Goal: Task Accomplishment & Management: Use online tool/utility

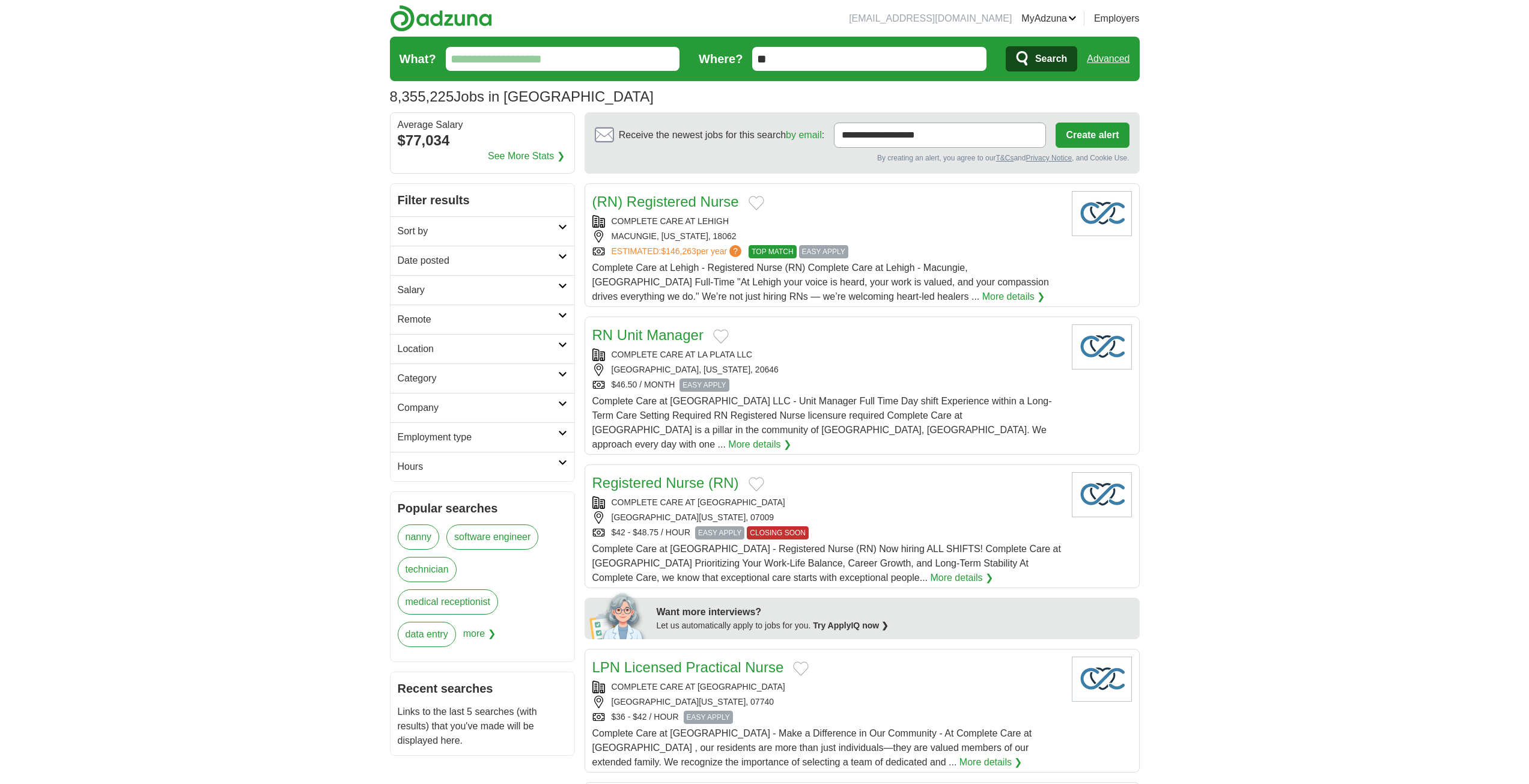
click at [480, 235] on h2 "Sort by" at bounding box center [478, 231] width 161 height 14
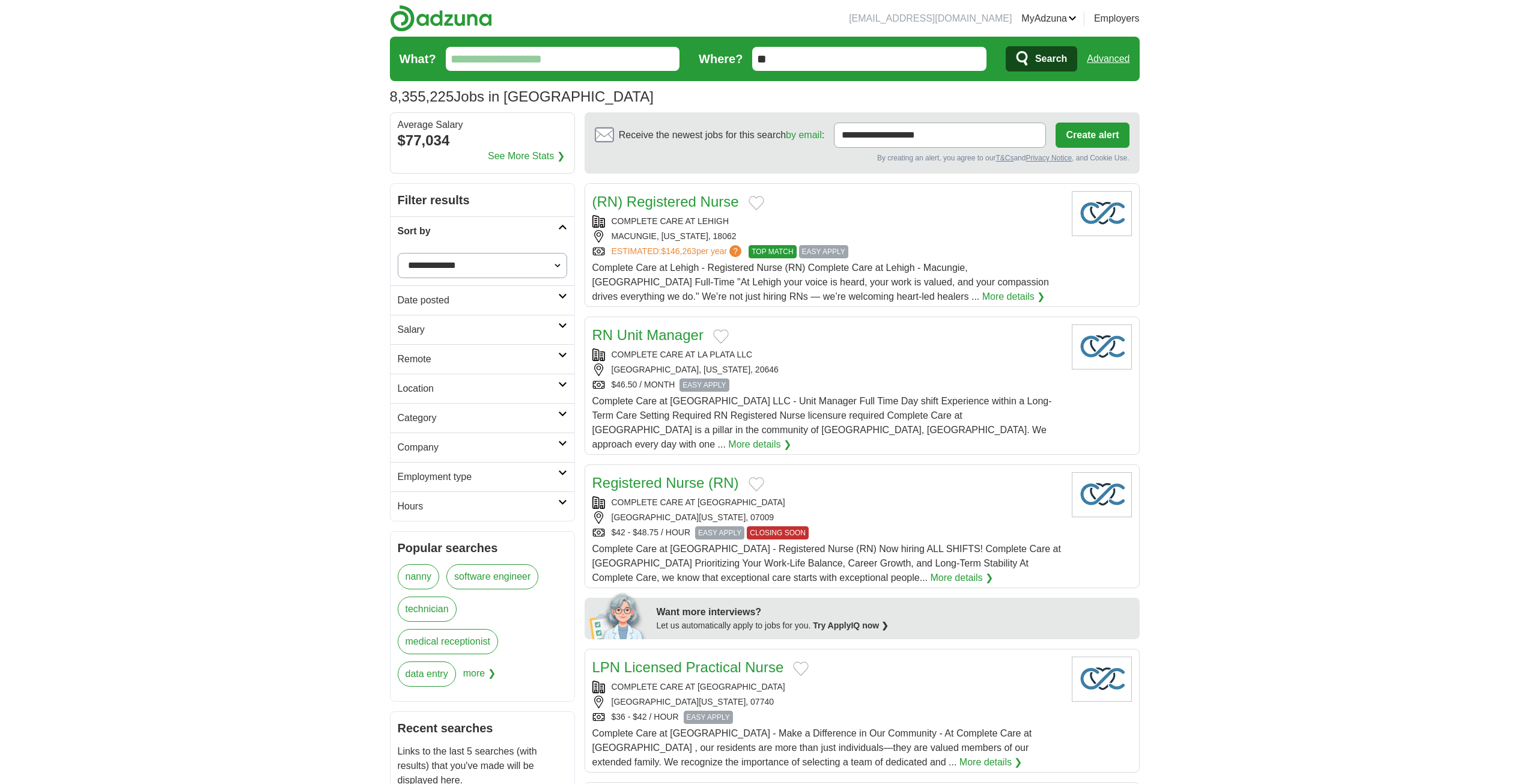
click at [480, 235] on h2 "Sort by" at bounding box center [478, 231] width 161 height 14
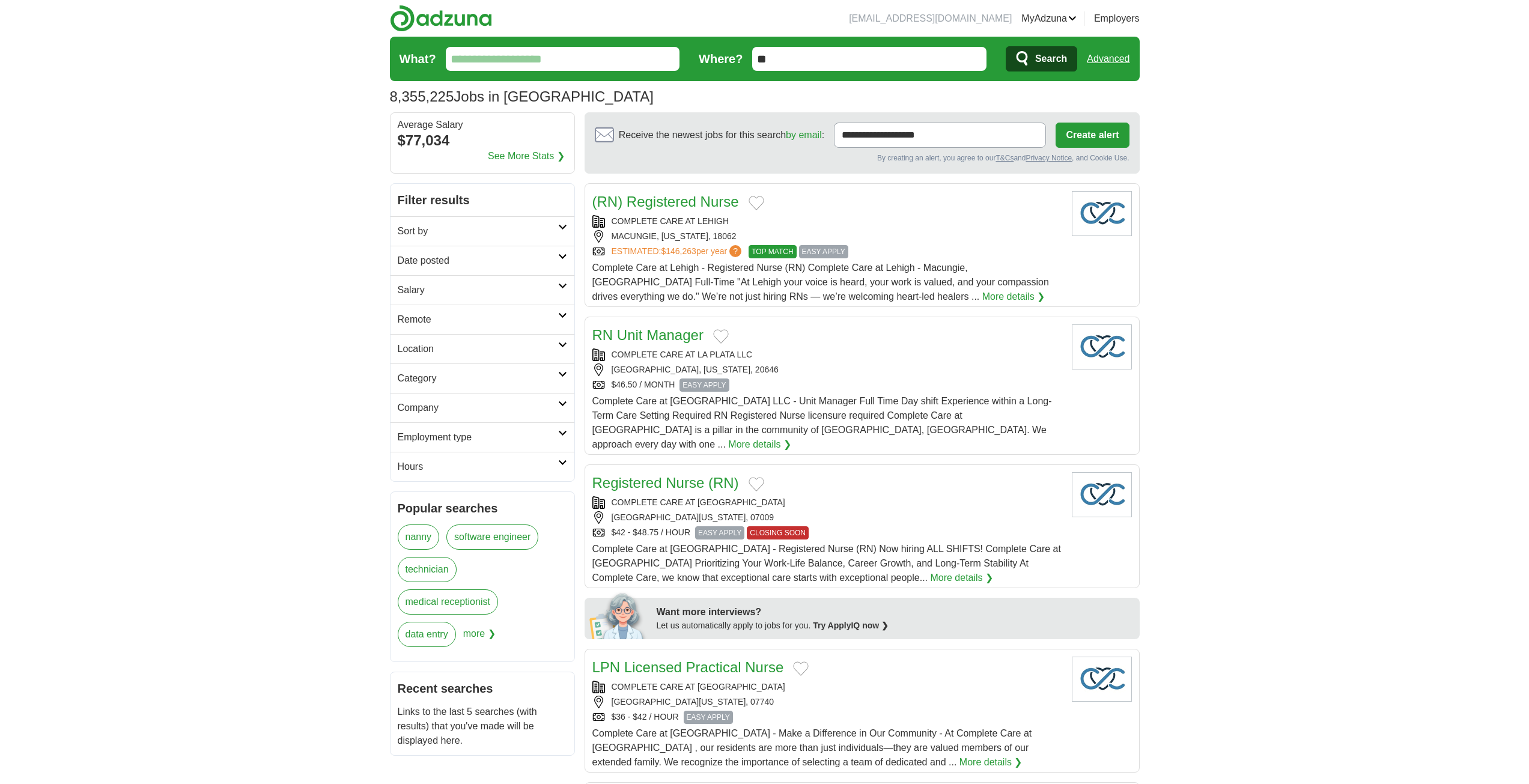
click at [473, 348] on h2 "Location" at bounding box center [478, 349] width 161 height 14
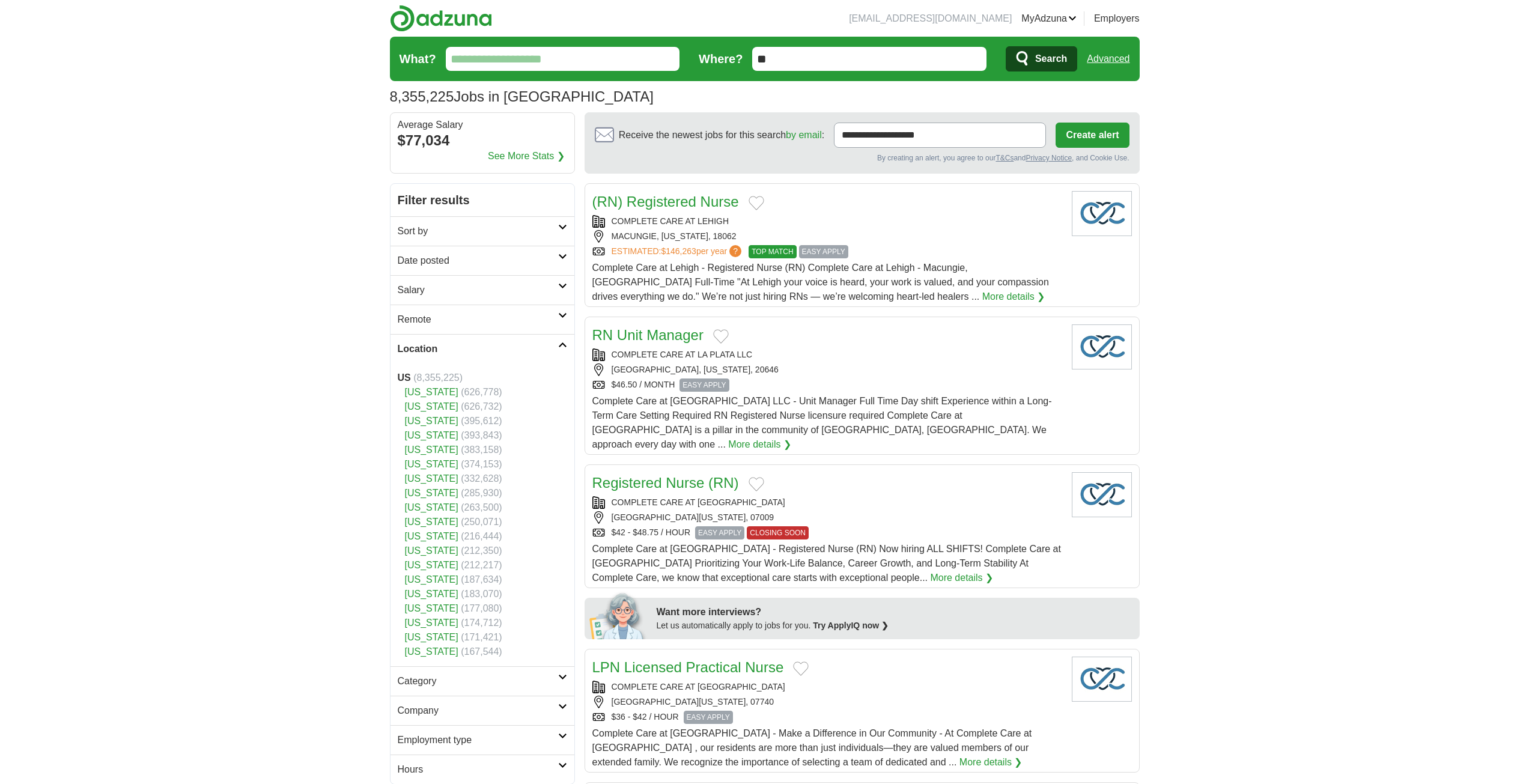
click at [473, 348] on h2 "Location" at bounding box center [478, 349] width 161 height 14
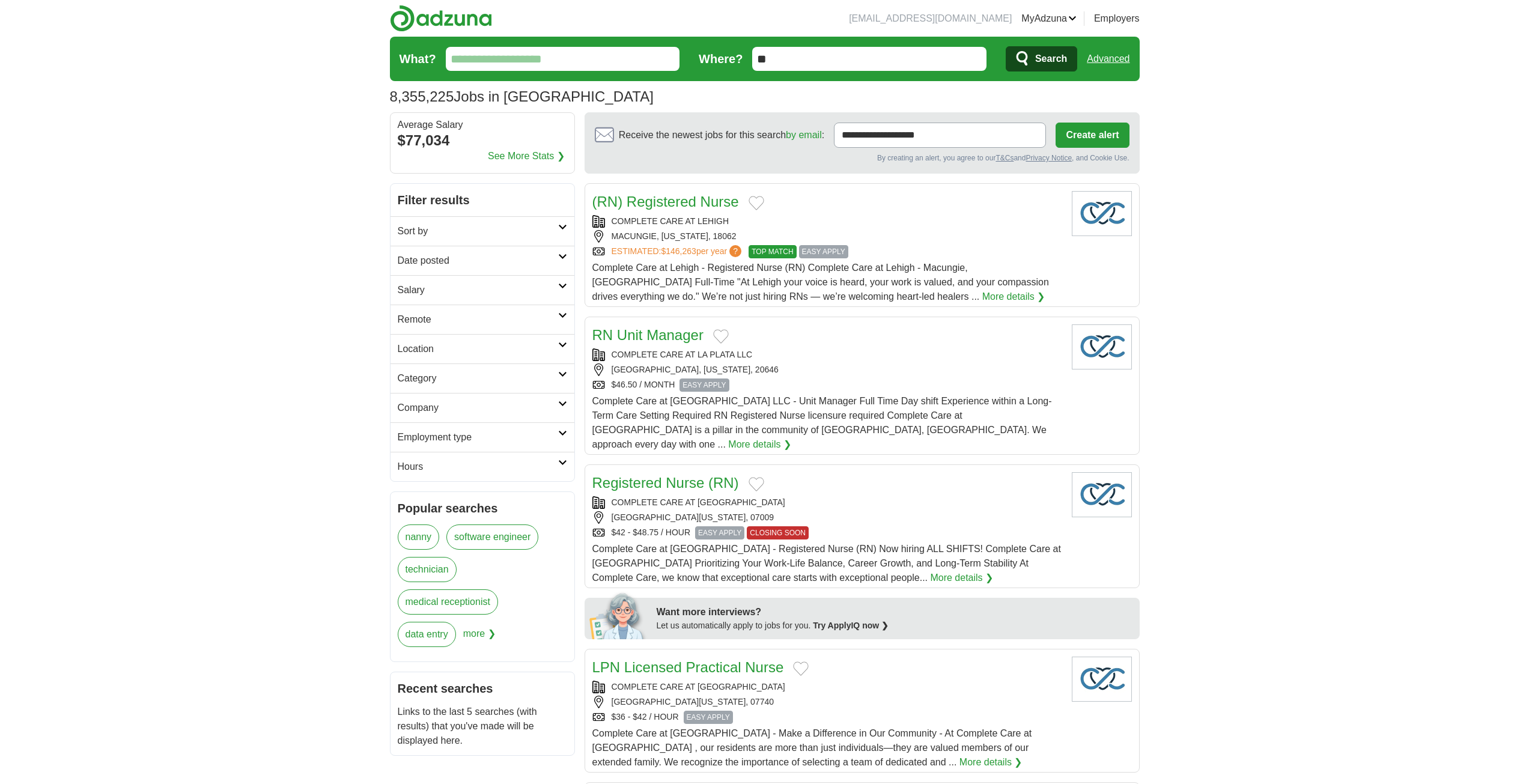
click at [526, 379] on h2 "Category" at bounding box center [478, 378] width 161 height 14
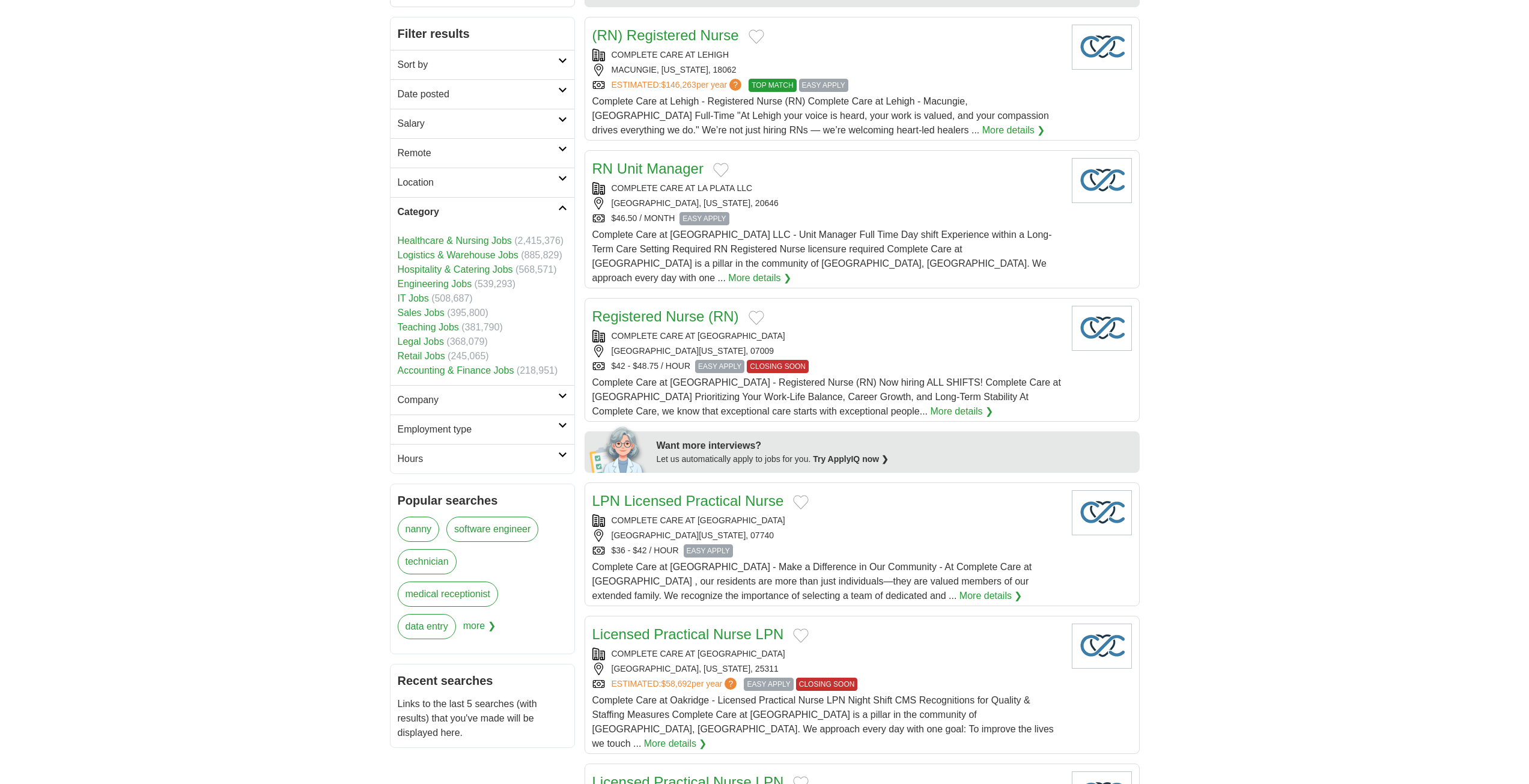
scroll to position [180, 0]
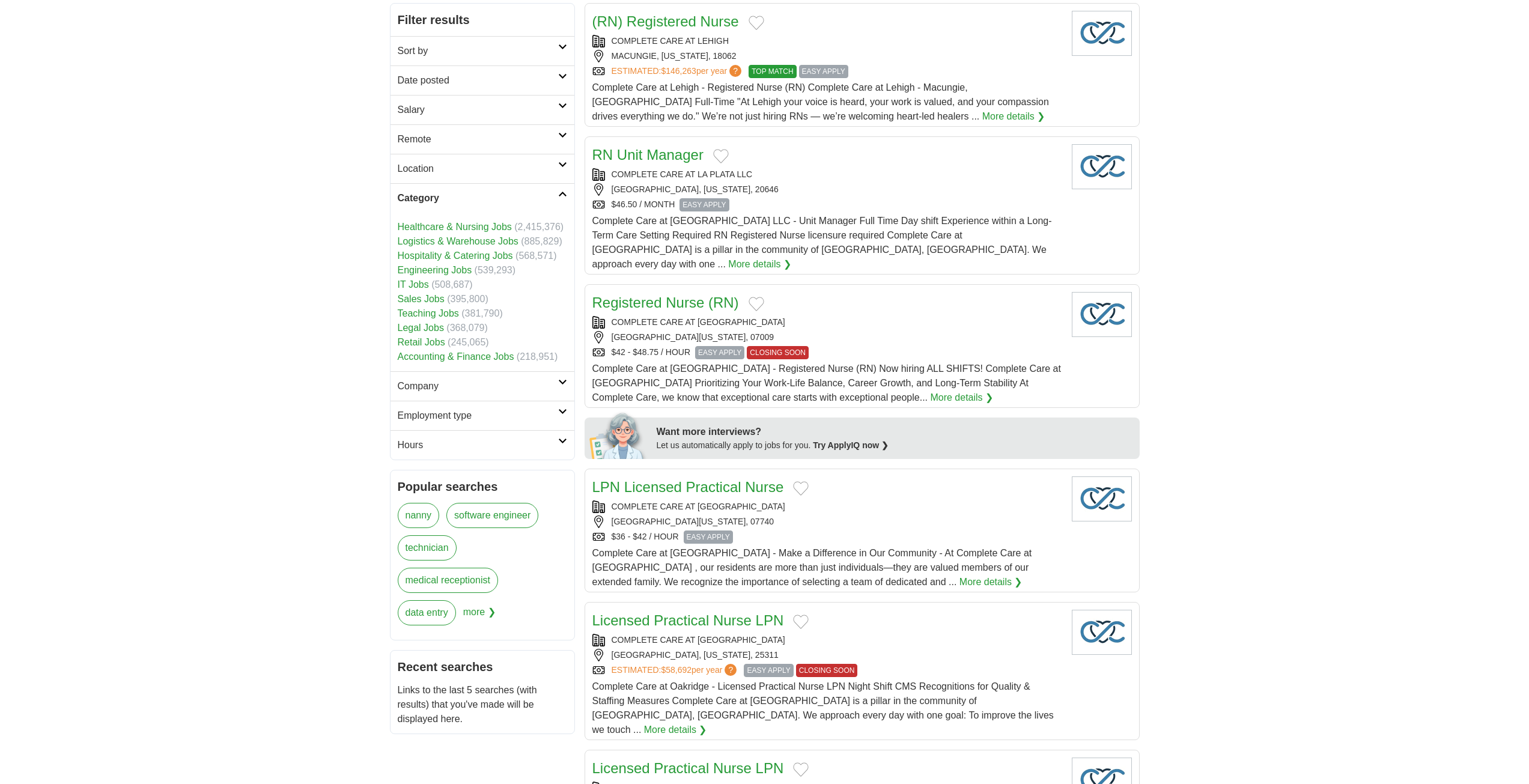
click at [450, 392] on h2 "Company" at bounding box center [478, 386] width 161 height 14
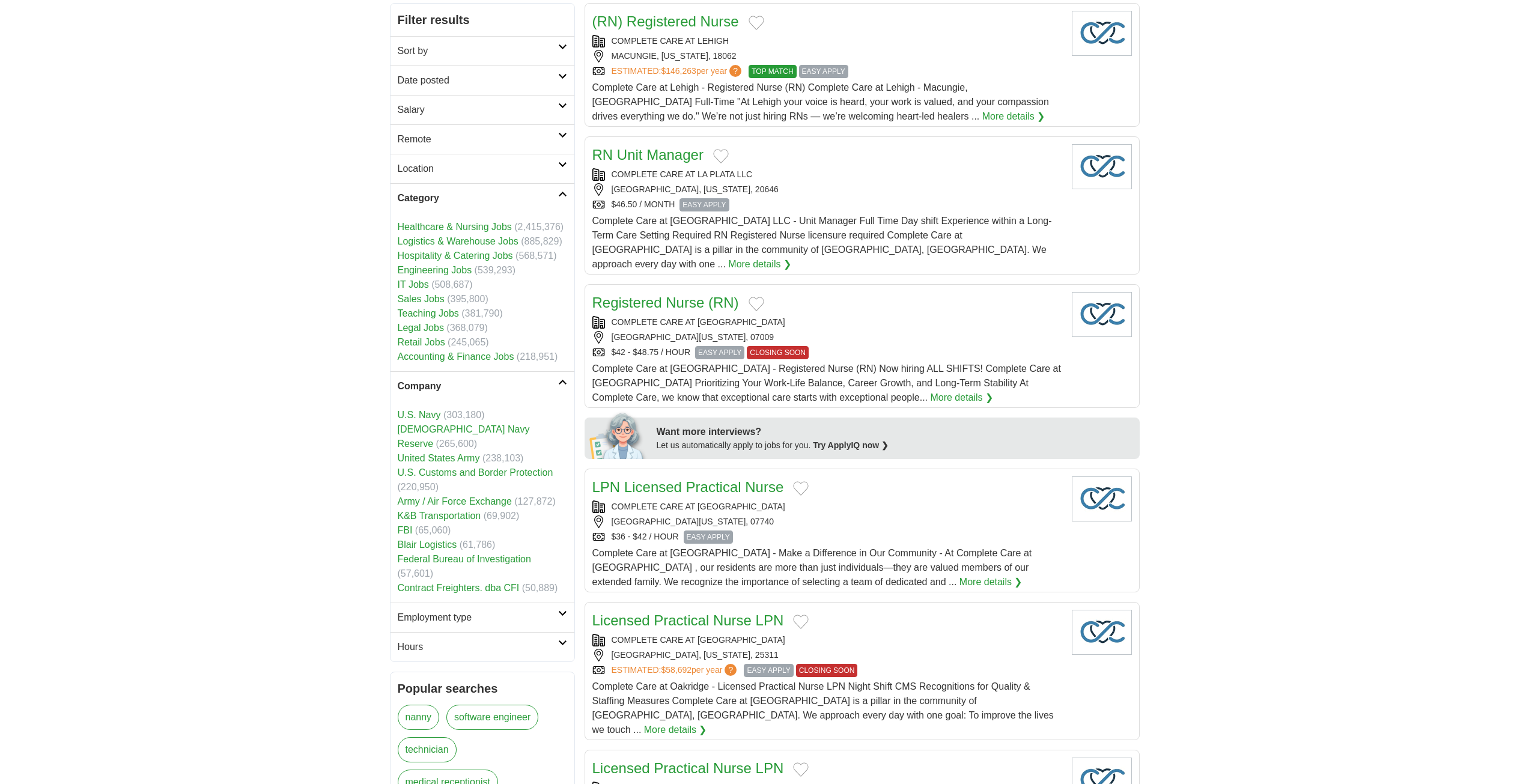
click at [450, 392] on h2 "Company" at bounding box center [478, 386] width 161 height 14
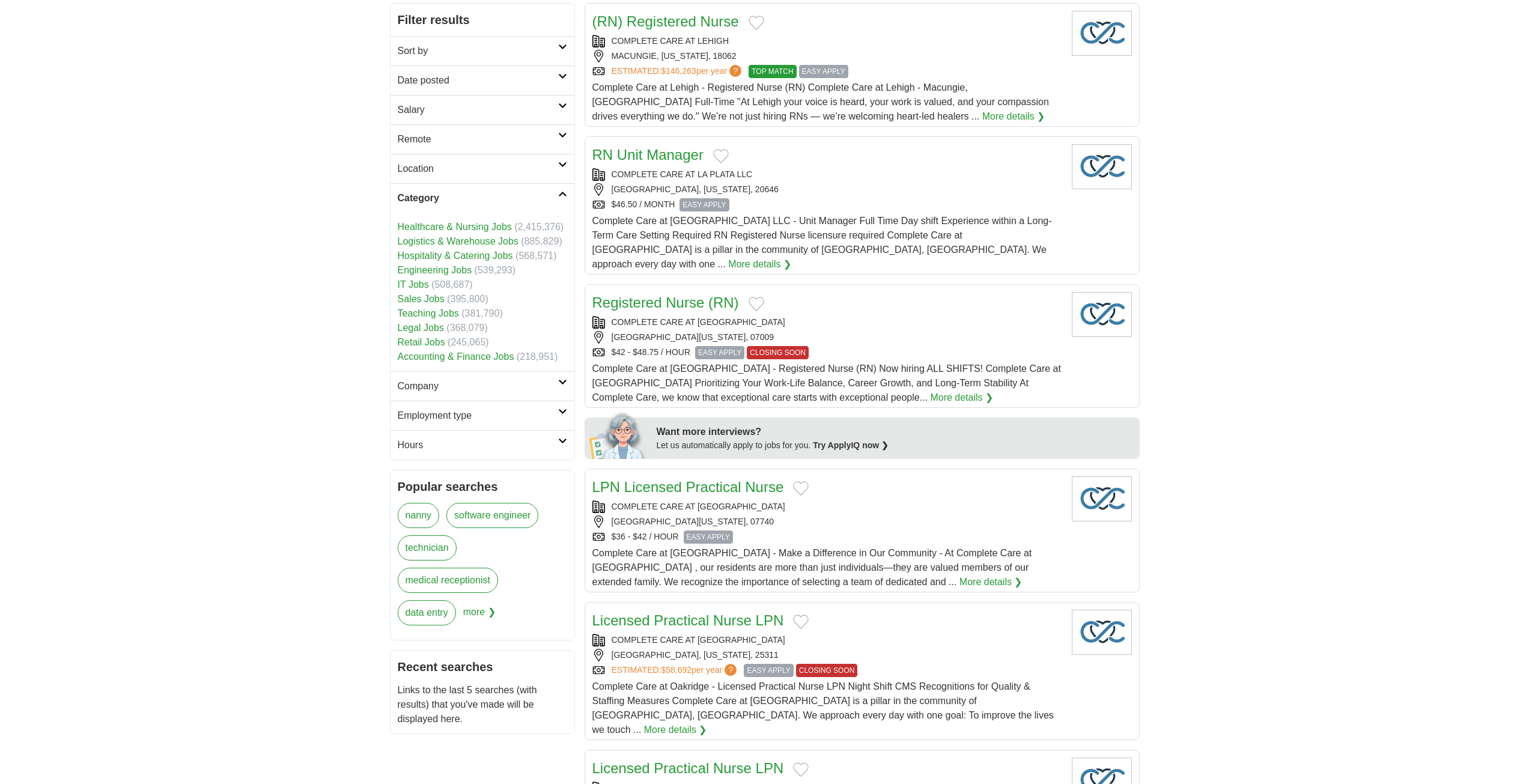
click at [457, 411] on h2 "Employment type" at bounding box center [478, 415] width 161 height 14
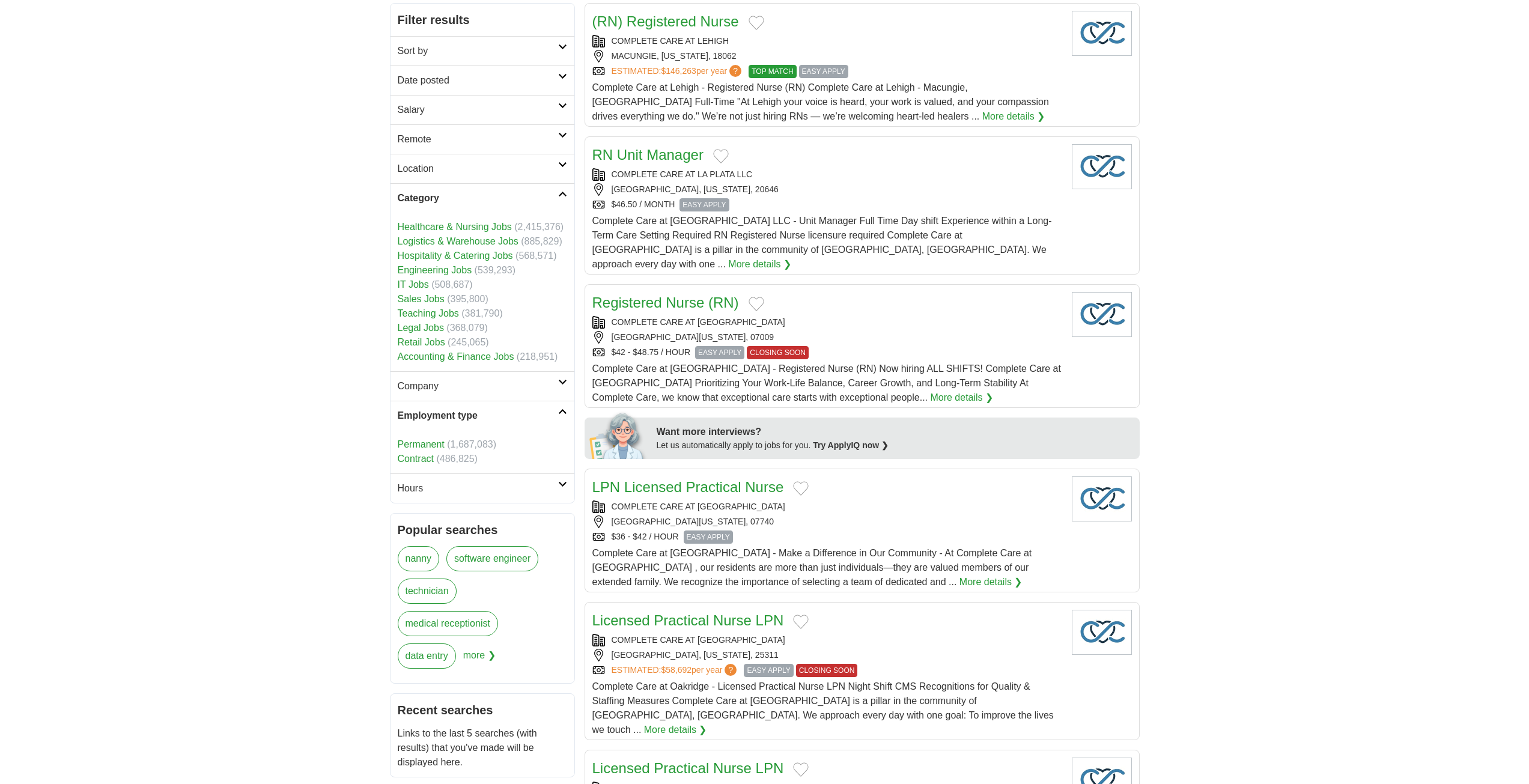
click at [457, 411] on h2 "Employment type" at bounding box center [478, 415] width 161 height 14
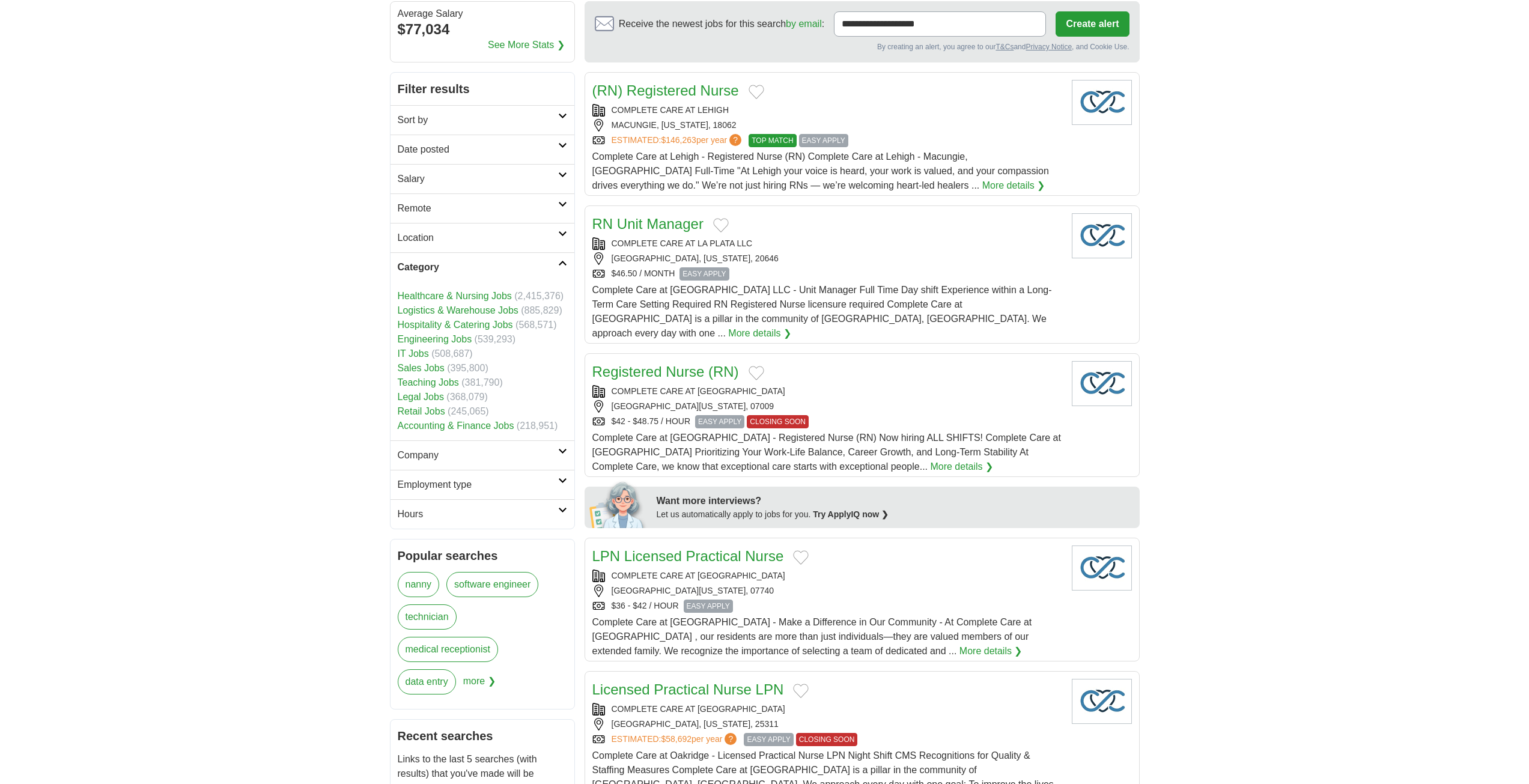
scroll to position [0, 0]
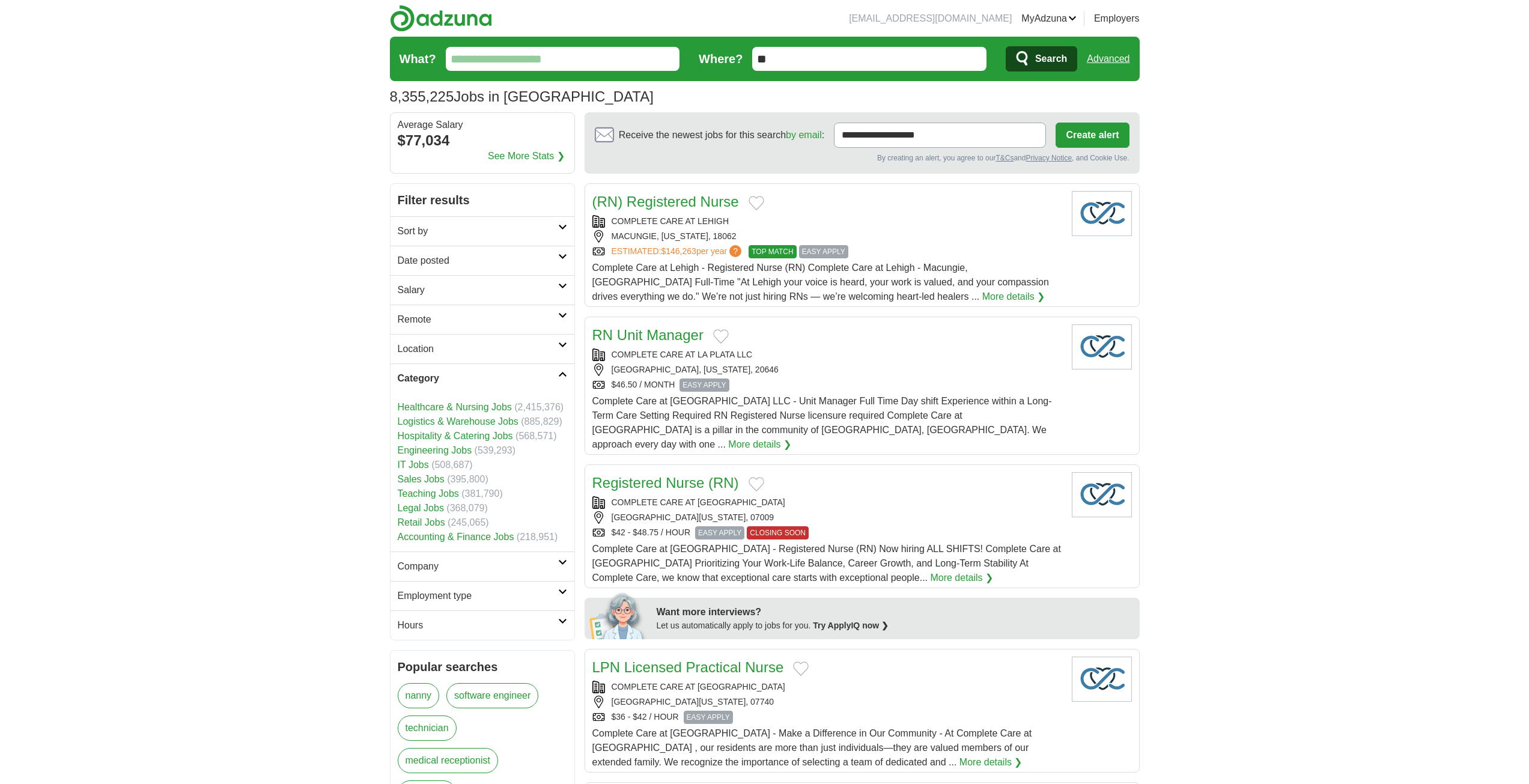
click at [473, 221] on link "Sort by" at bounding box center [482, 231] width 184 height 29
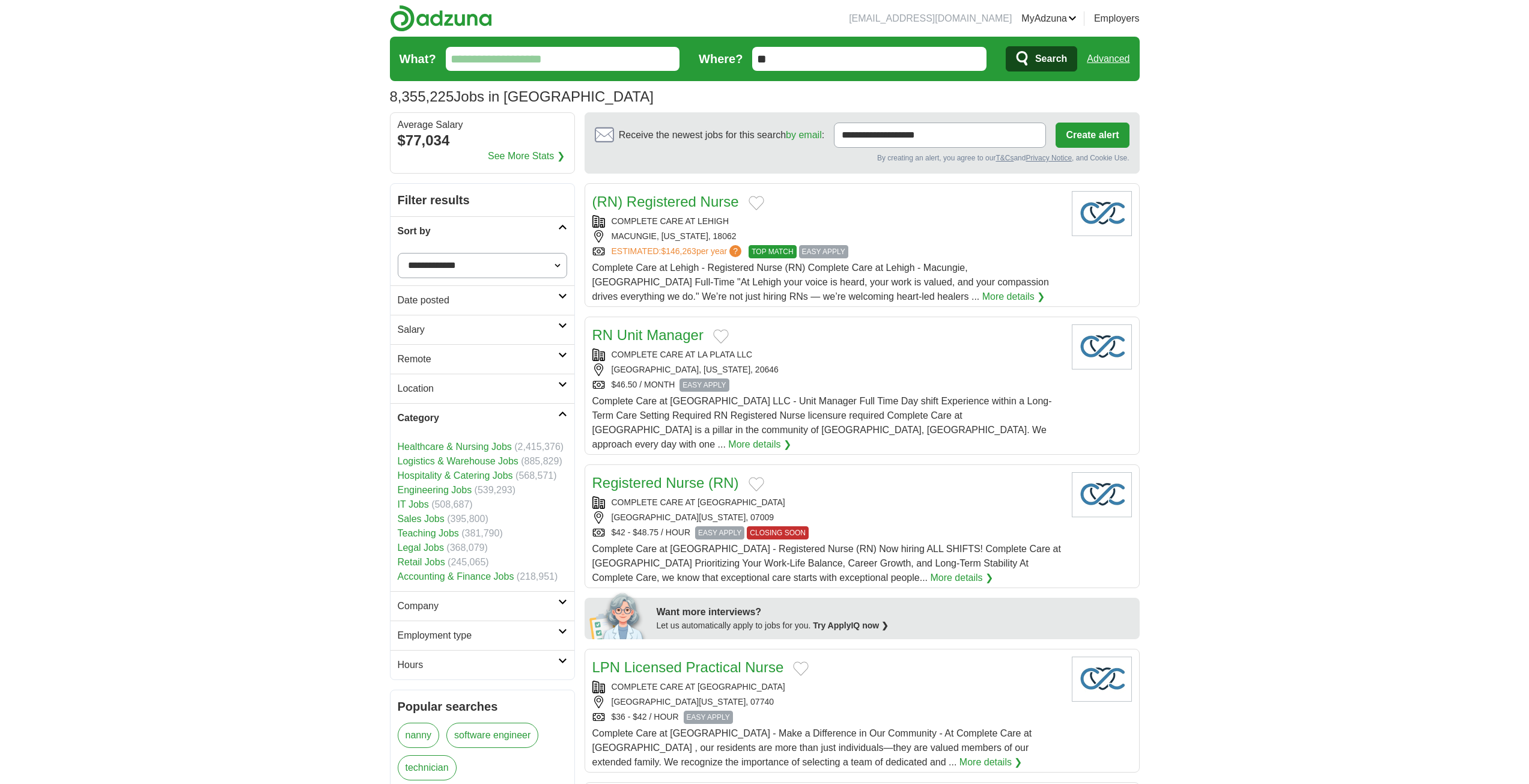
click at [473, 222] on link "Sort by" at bounding box center [482, 231] width 184 height 29
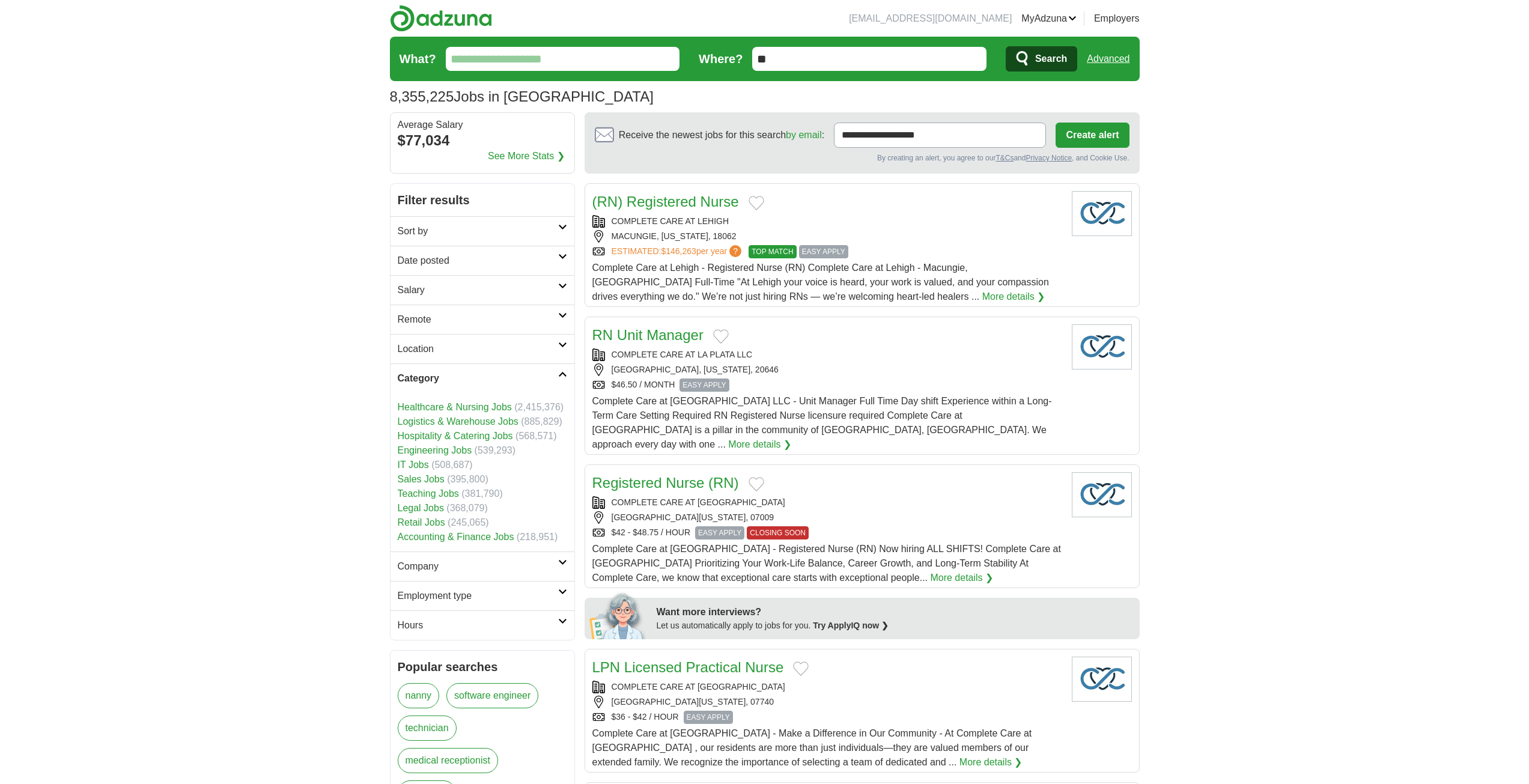
click at [513, 63] on input "What?" at bounding box center [562, 58] width 235 height 24
type input "******"
click at [1006, 46] on button "Search" at bounding box center [1041, 58] width 71 height 25
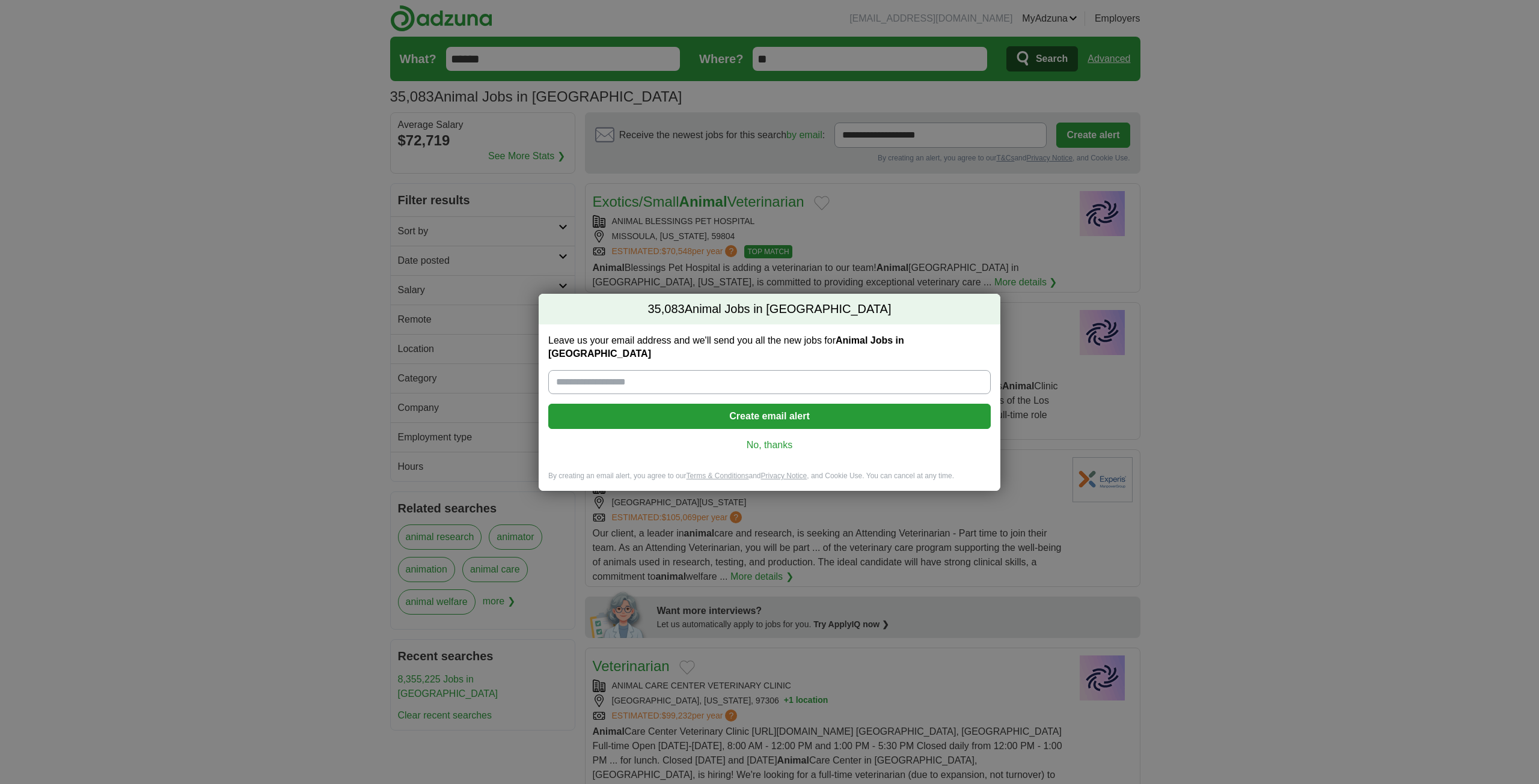
click at [752, 441] on link "No, thanks" at bounding box center [770, 445] width 423 height 13
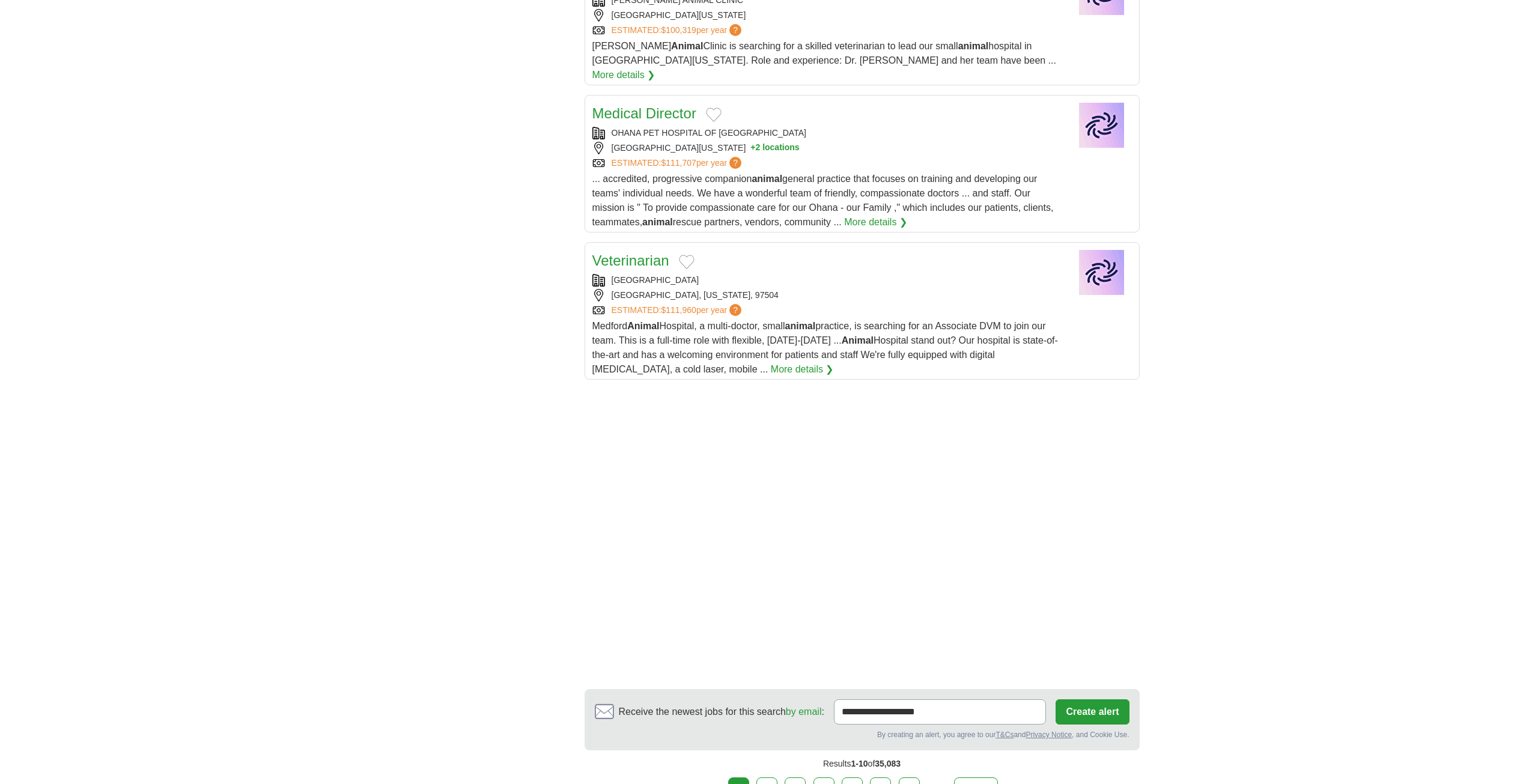
scroll to position [1442, 0]
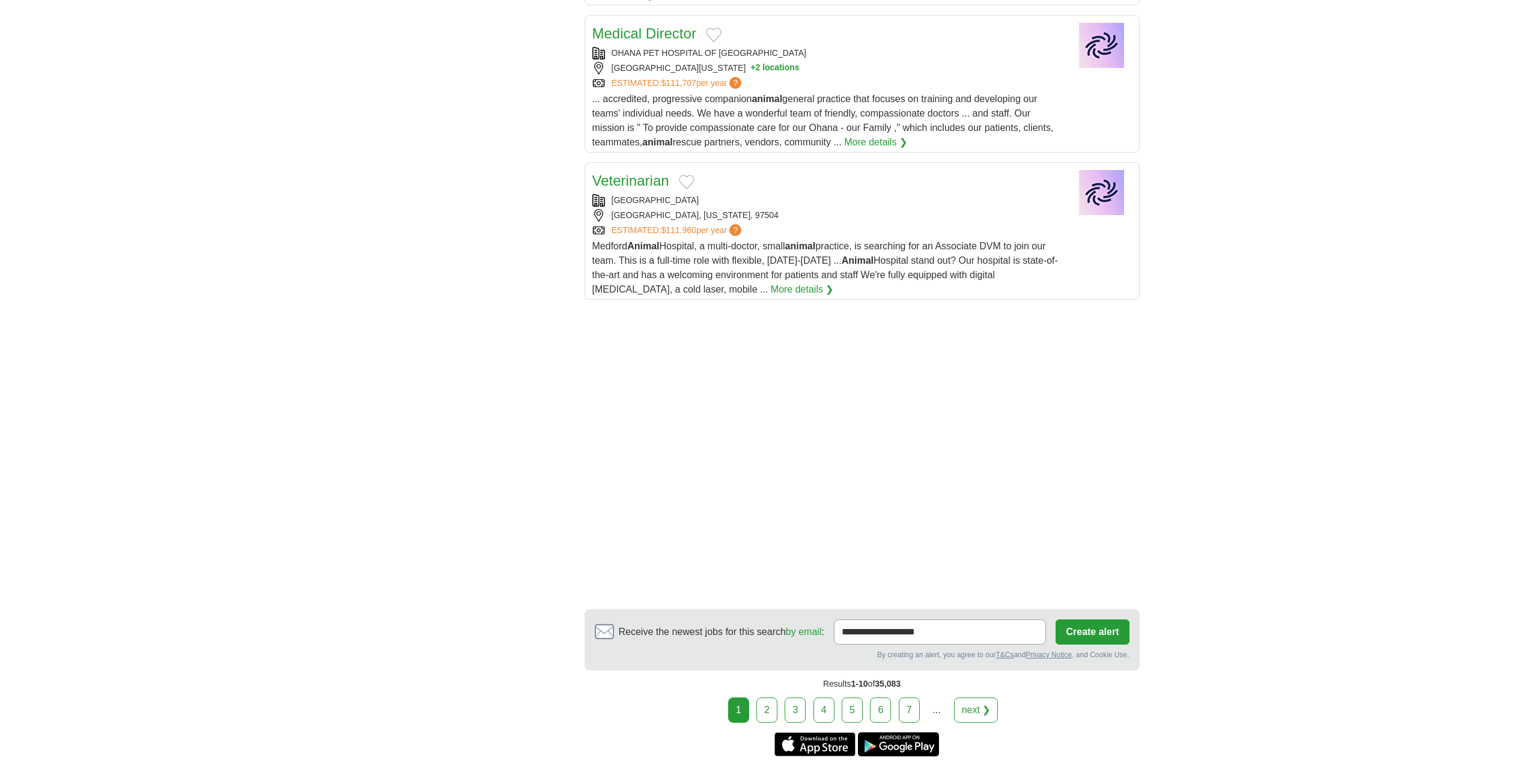
click at [773, 698] on link "2" at bounding box center [767, 710] width 21 height 25
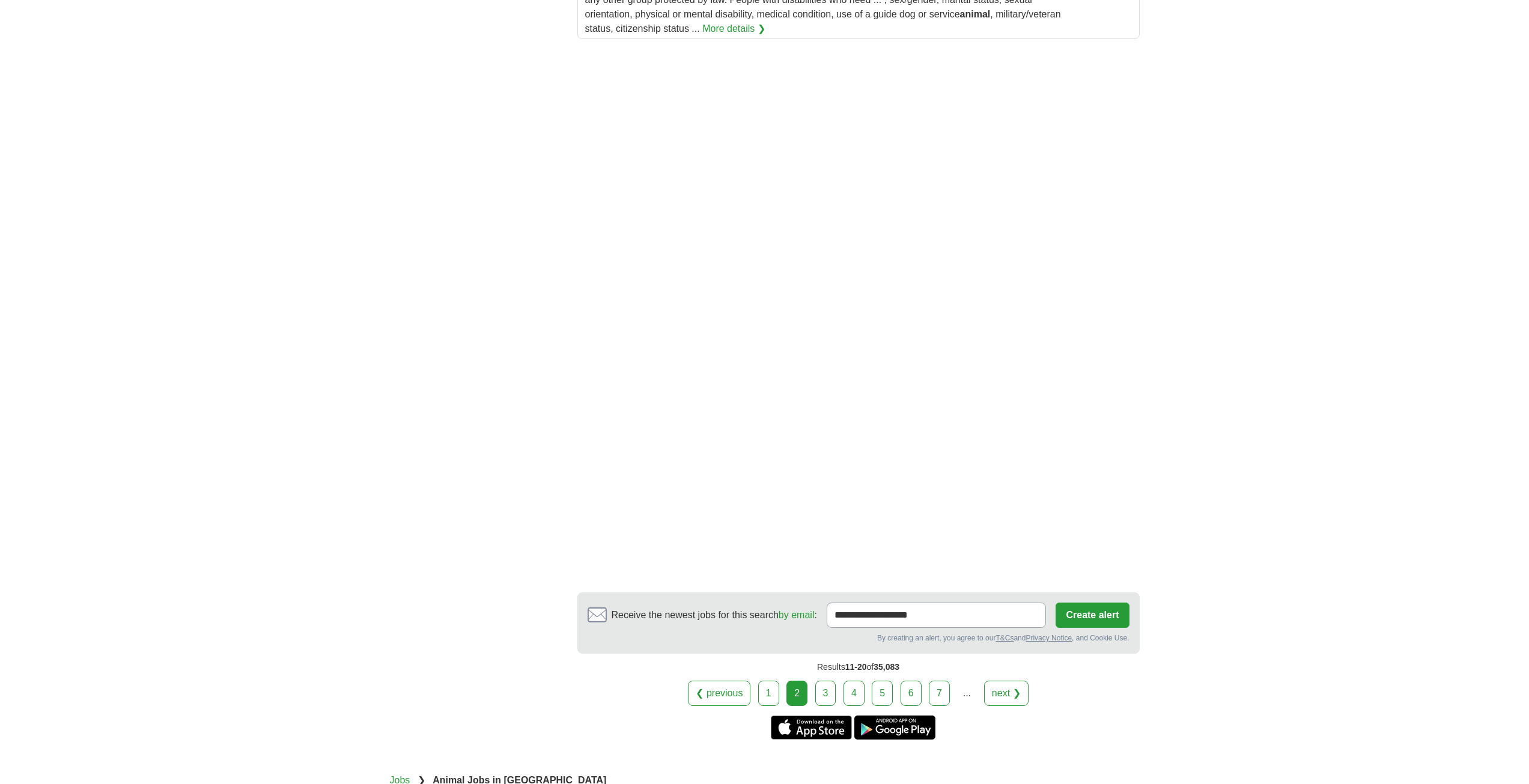
scroll to position [1862, 0]
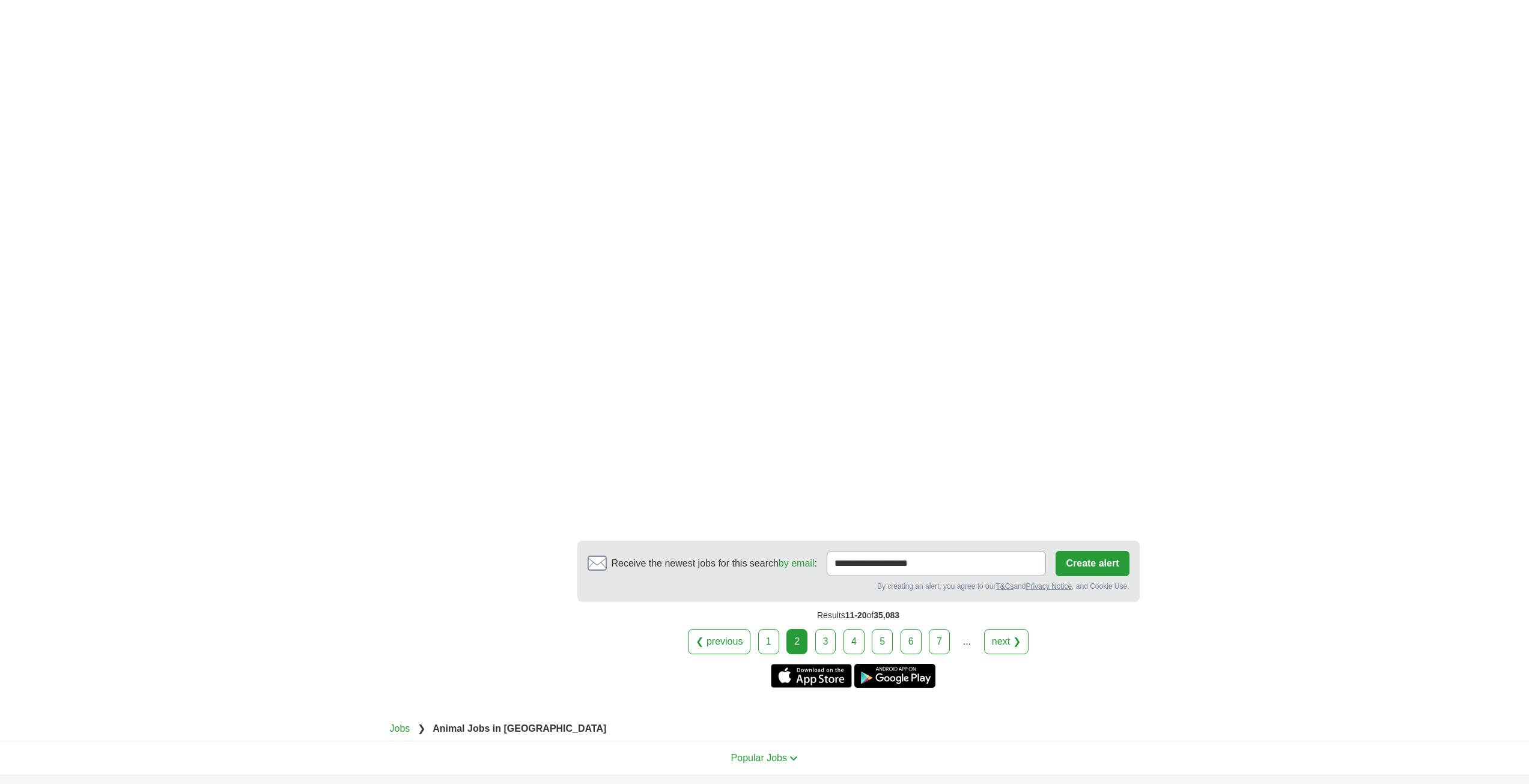
click at [826, 629] on link "3" at bounding box center [826, 641] width 21 height 25
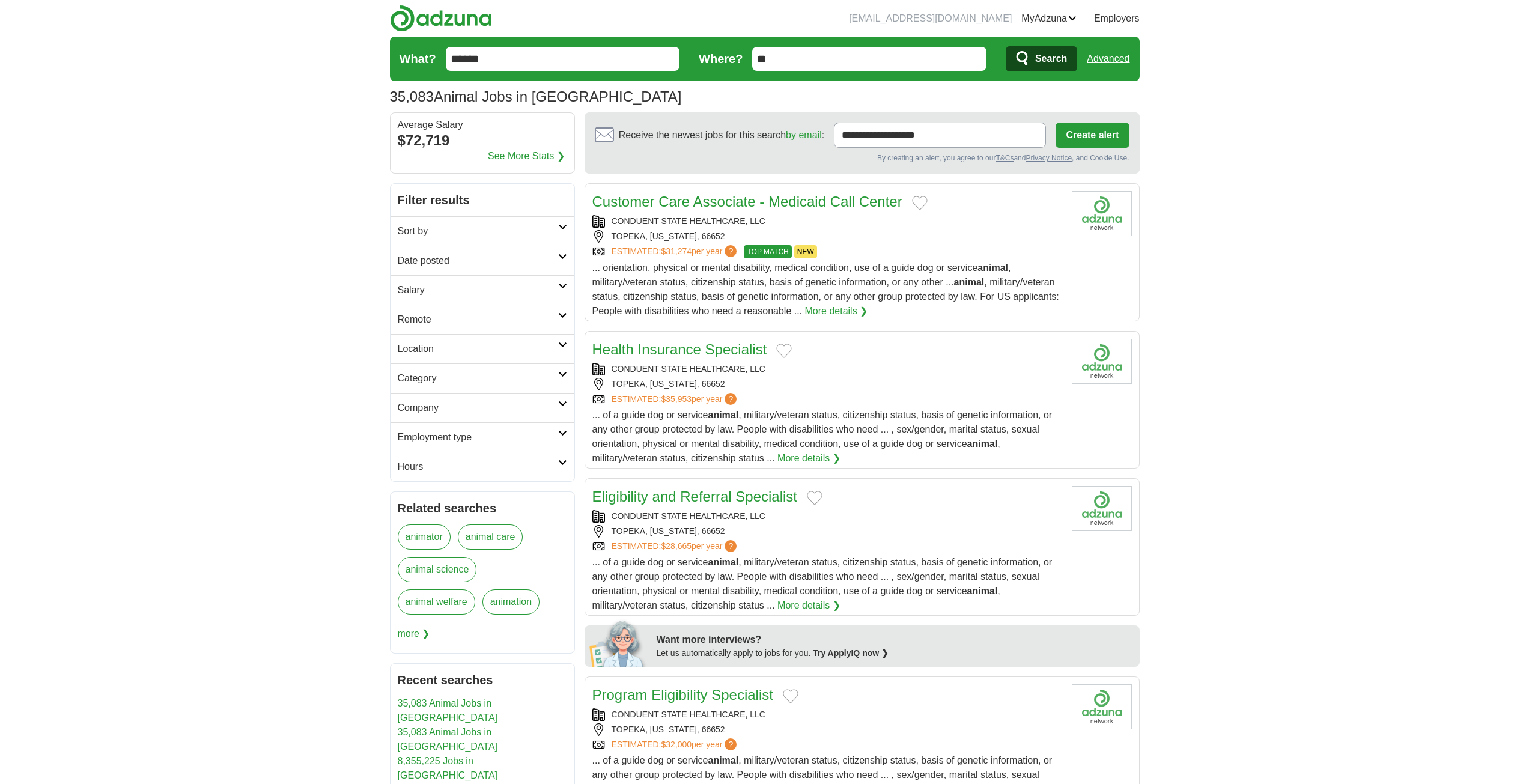
drag, startPoint x: 501, startPoint y: 522, endPoint x: 500, endPoint y: 539, distance: 17.0
click at [501, 523] on nav "Related searches animator animal care animal science animal welfare animation a…" at bounding box center [482, 573] width 185 height 163
click at [500, 539] on link "animal care" at bounding box center [490, 536] width 65 height 25
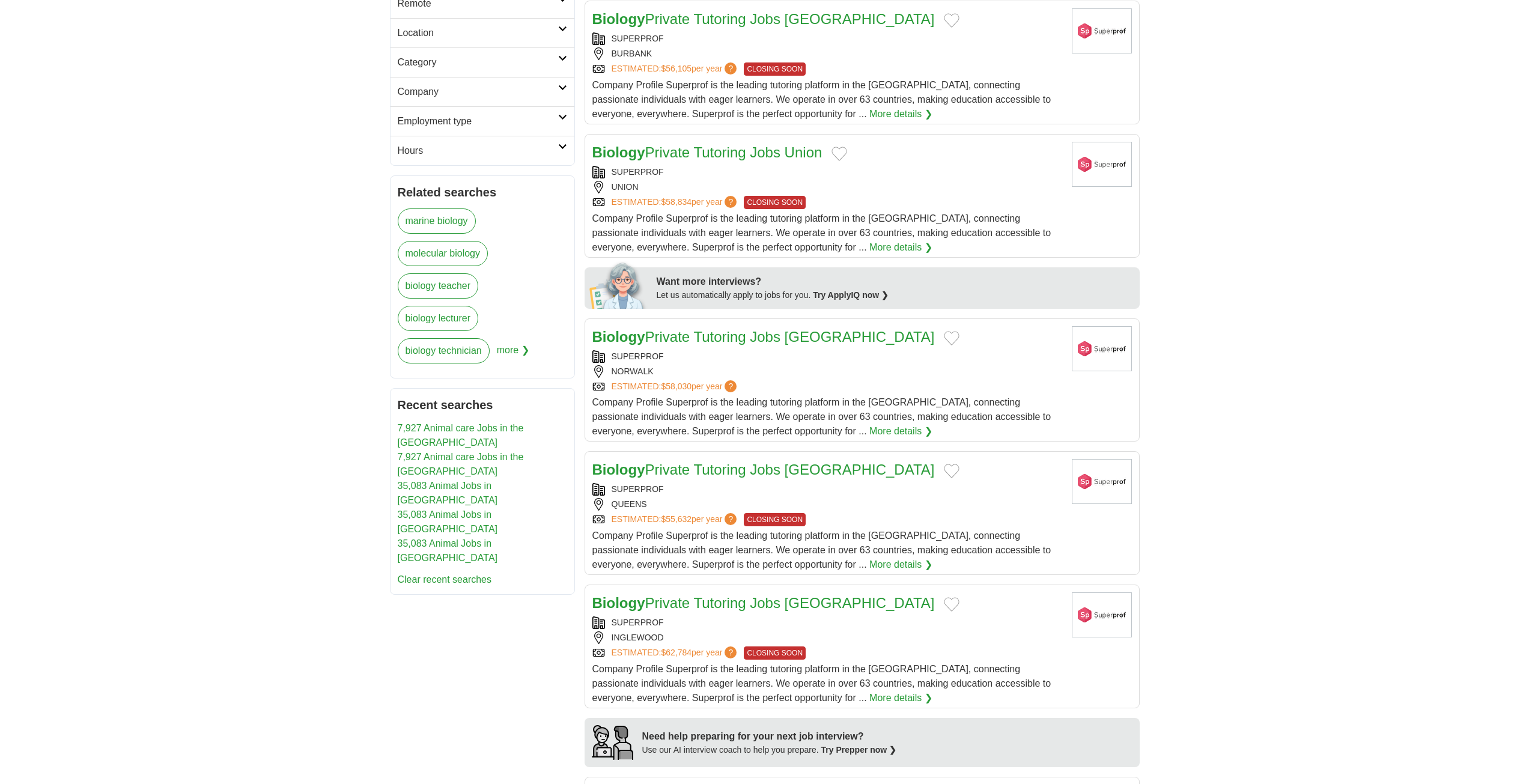
scroll to position [420, 0]
